Goal: Navigation & Orientation: Understand site structure

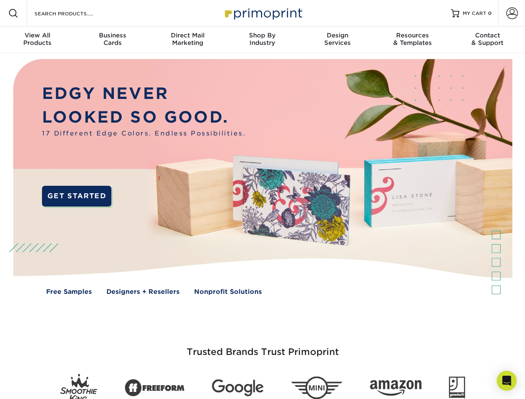
click at [262, 200] on img at bounding box center [262, 183] width 520 height 260
click at [13, 13] on span at bounding box center [13, 13] width 10 height 10
click at [512, 13] on span at bounding box center [513, 13] width 12 height 12
click at [37, 40] on div "View All Products" at bounding box center [37, 39] width 75 height 15
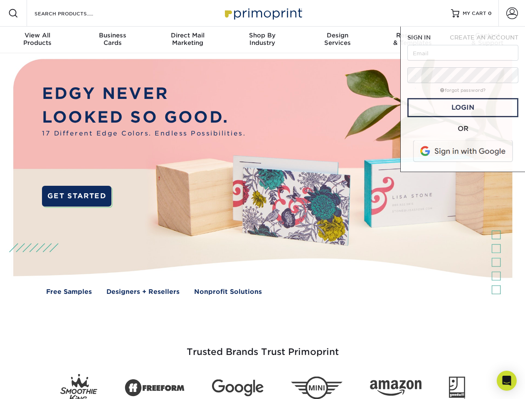
click at [112, 40] on div "Business Cards" at bounding box center [112, 39] width 75 height 15
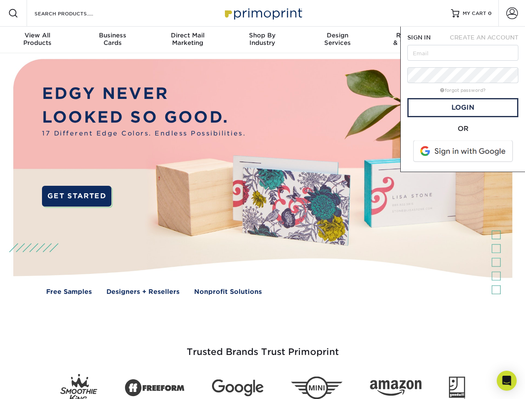
click at [188, 40] on div "Direct Mail Marketing" at bounding box center [187, 39] width 75 height 15
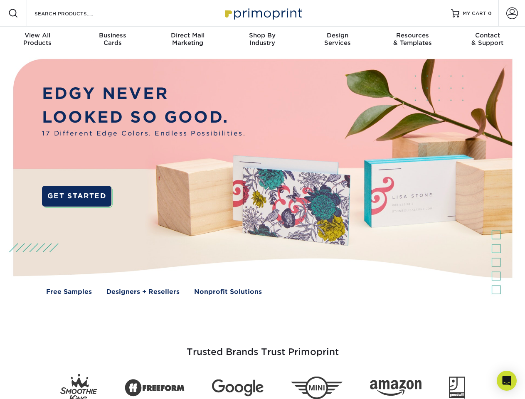
click at [262, 40] on div "Shop By Industry" at bounding box center [262, 39] width 75 height 15
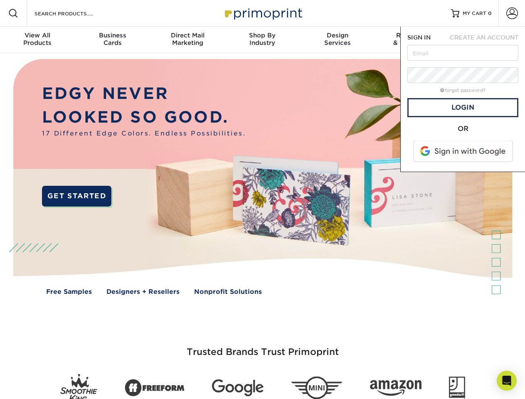
click at [338, 40] on div "Design Services" at bounding box center [337, 39] width 75 height 15
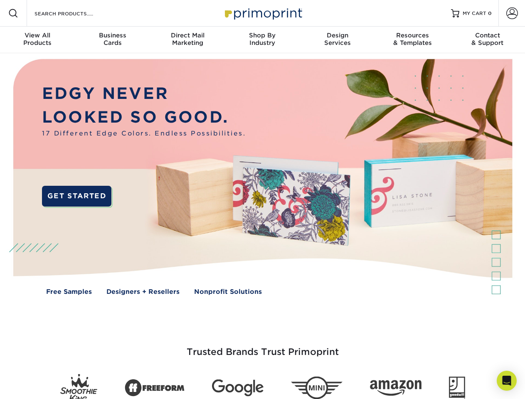
click at [413, 40] on span "SIGN IN" at bounding box center [419, 37] width 23 height 7
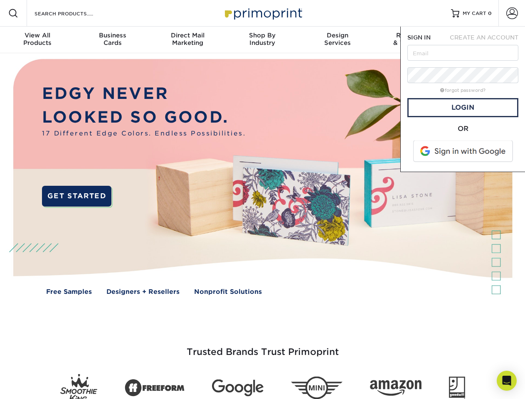
click at [488, 40] on div "Contact & Support" at bounding box center [487, 39] width 75 height 15
